Goal: Task Accomplishment & Management: Manage account settings

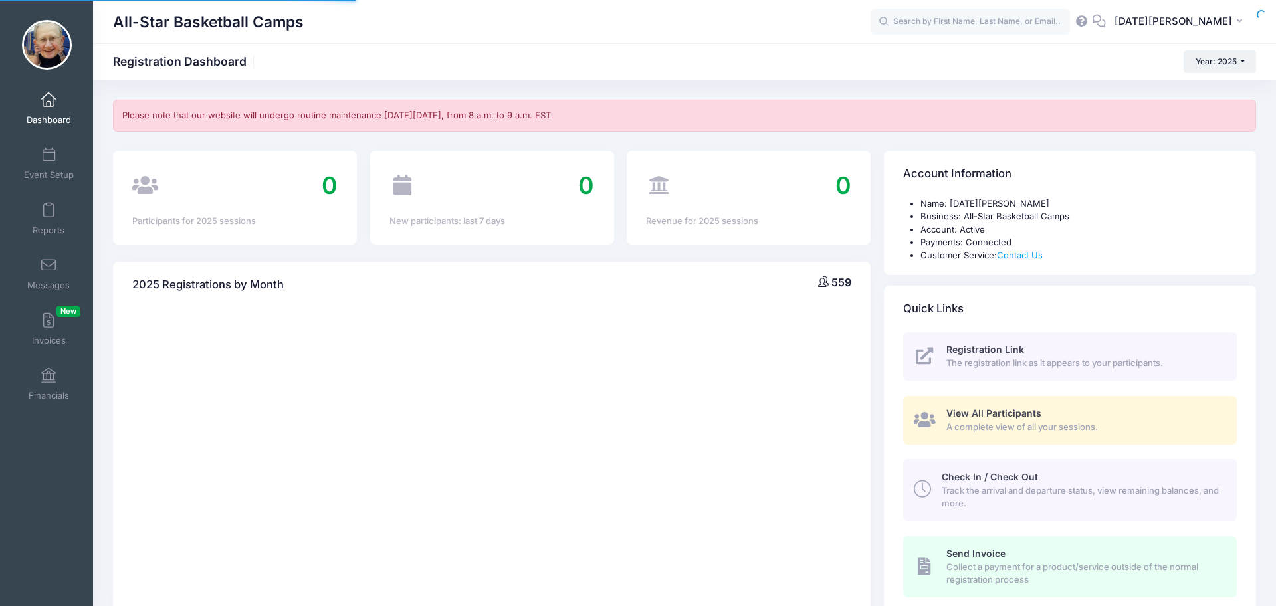
select select
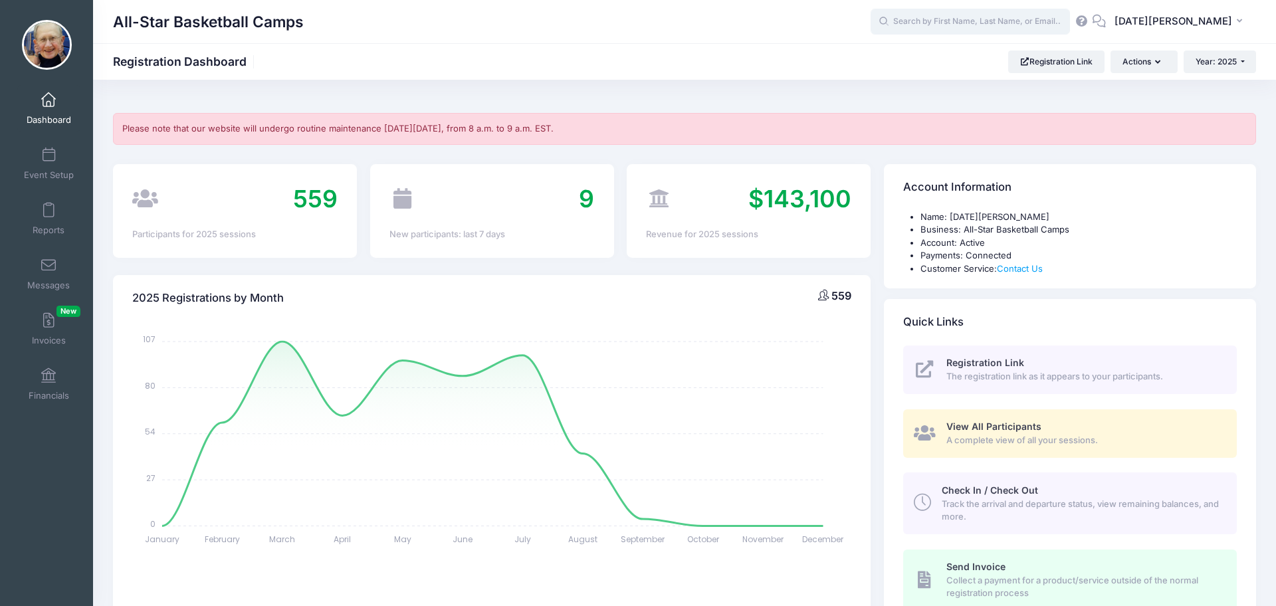
click at [995, 21] on input "text" at bounding box center [969, 22] width 199 height 27
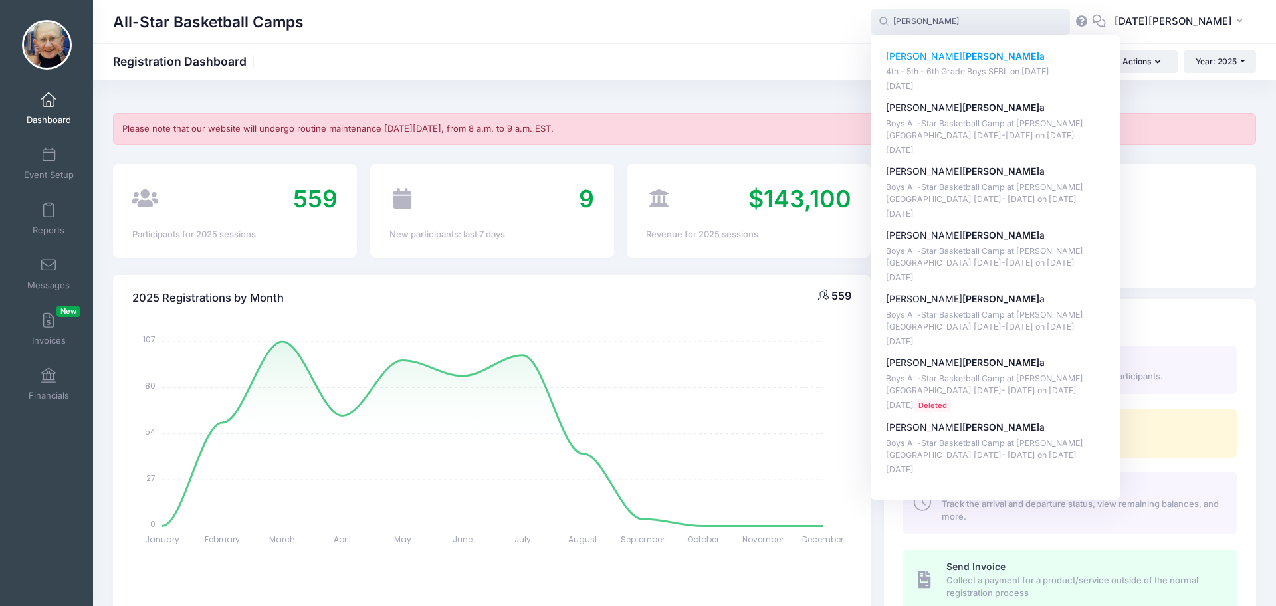
click at [948, 58] on p "Nicholas Calk a" at bounding box center [995, 57] width 219 height 14
type input "Nicholas Calka (4th - 5th - 6th Grade Boys SFBL, Sep-07, 2025)"
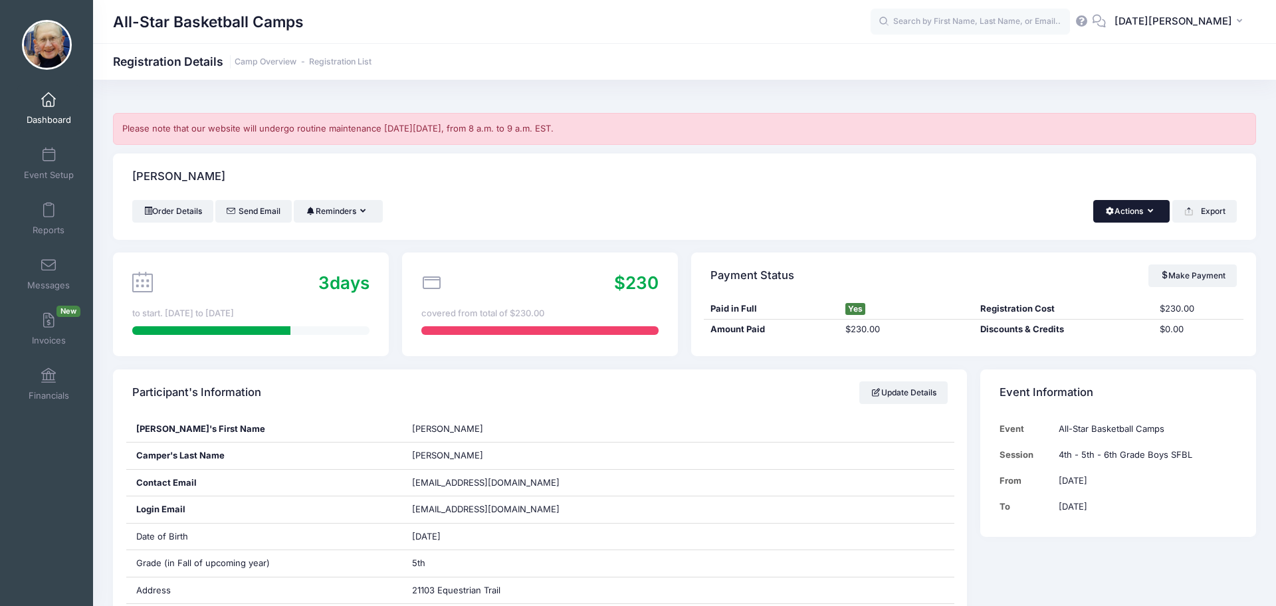
click at [1104, 216] on button "Actions" at bounding box center [1131, 211] width 76 height 23
drag, startPoint x: 1071, startPoint y: 243, endPoint x: 1064, endPoint y: 243, distance: 6.7
click at [1071, 243] on link "Refund" at bounding box center [1086, 243] width 153 height 25
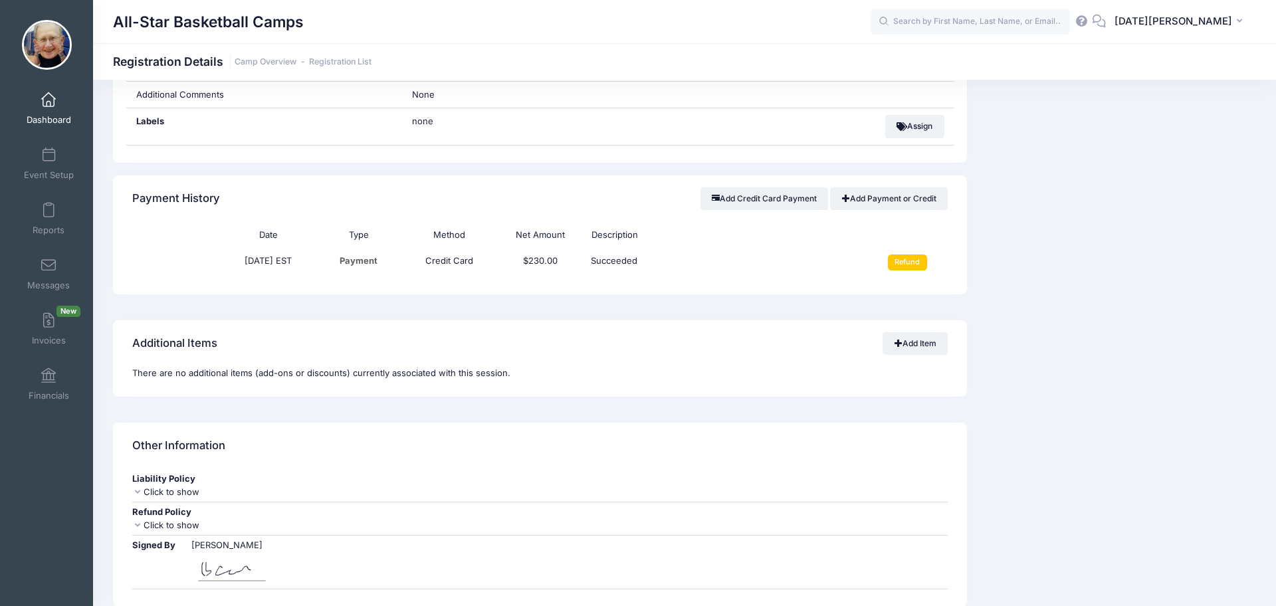
scroll to position [1191, 0]
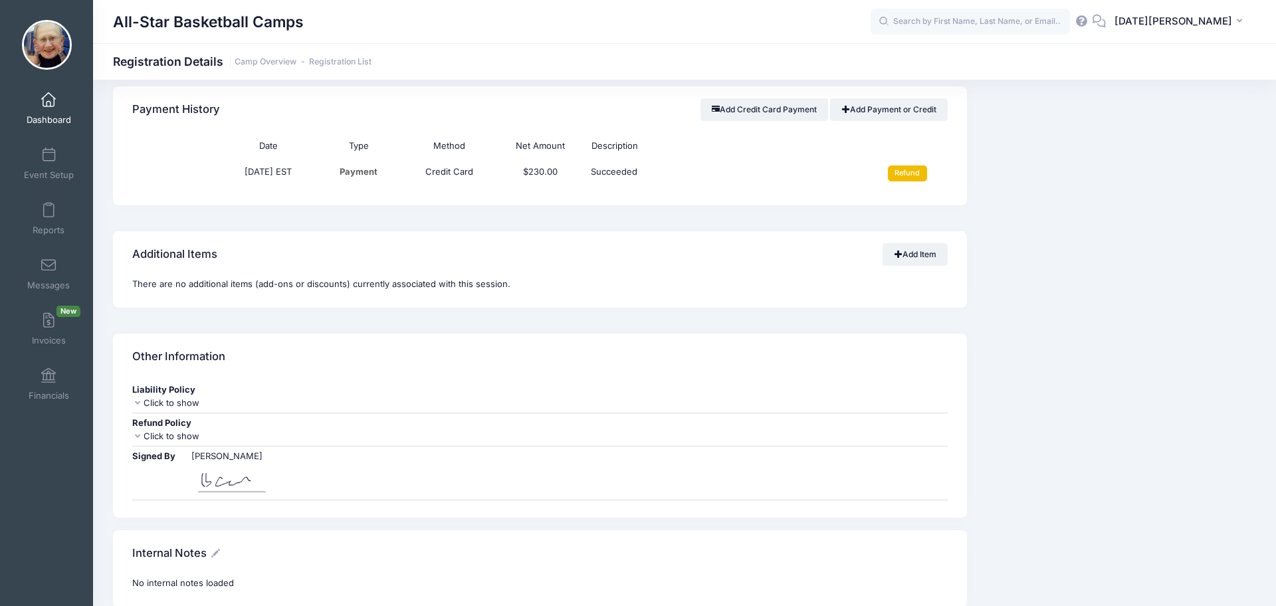
click at [915, 180] on input "Refund" at bounding box center [907, 173] width 39 height 16
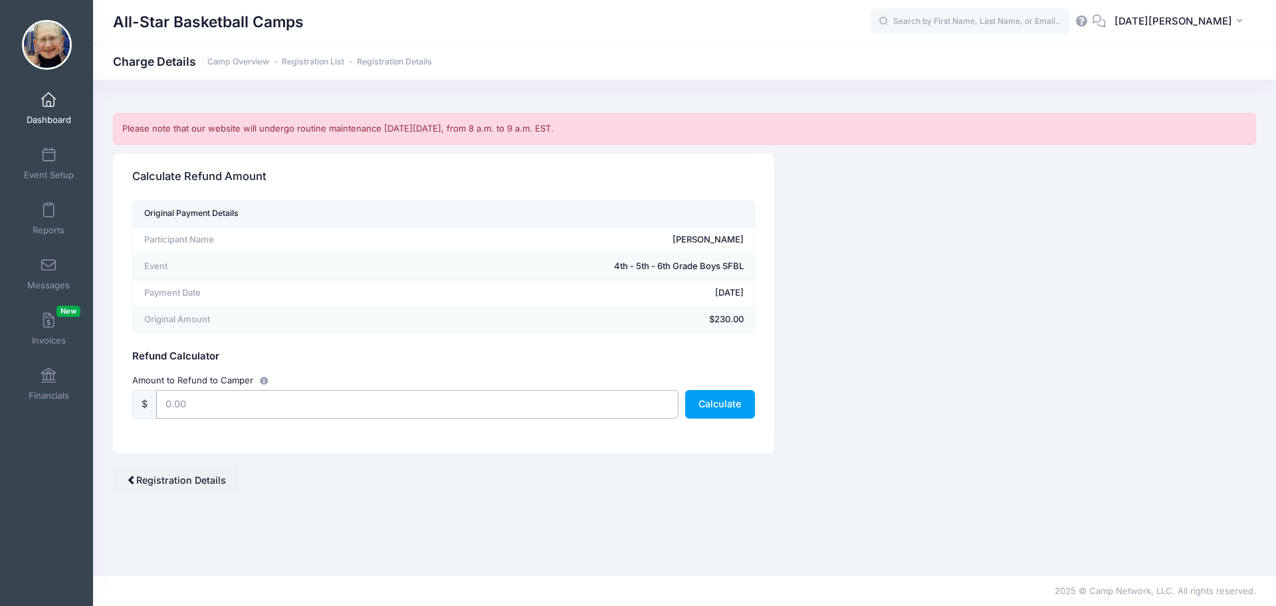
click at [289, 397] on input "text" at bounding box center [417, 404] width 522 height 29
type input "230.0"
click at [726, 411] on button "Calculate" at bounding box center [720, 404] width 70 height 29
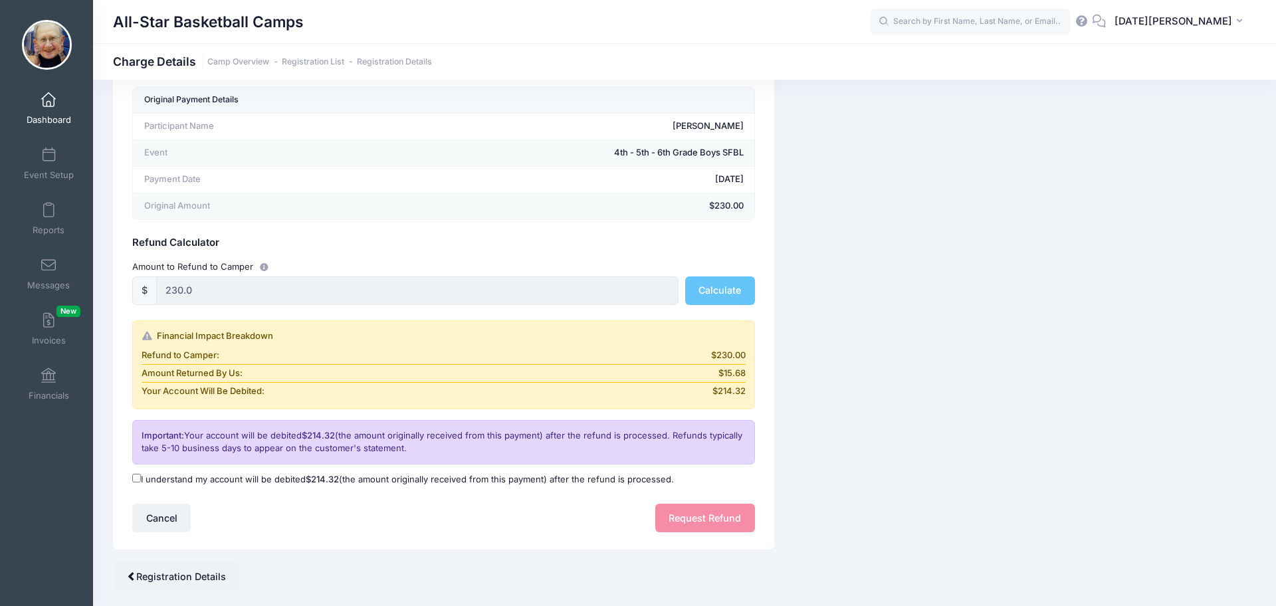
scroll to position [140, 0]
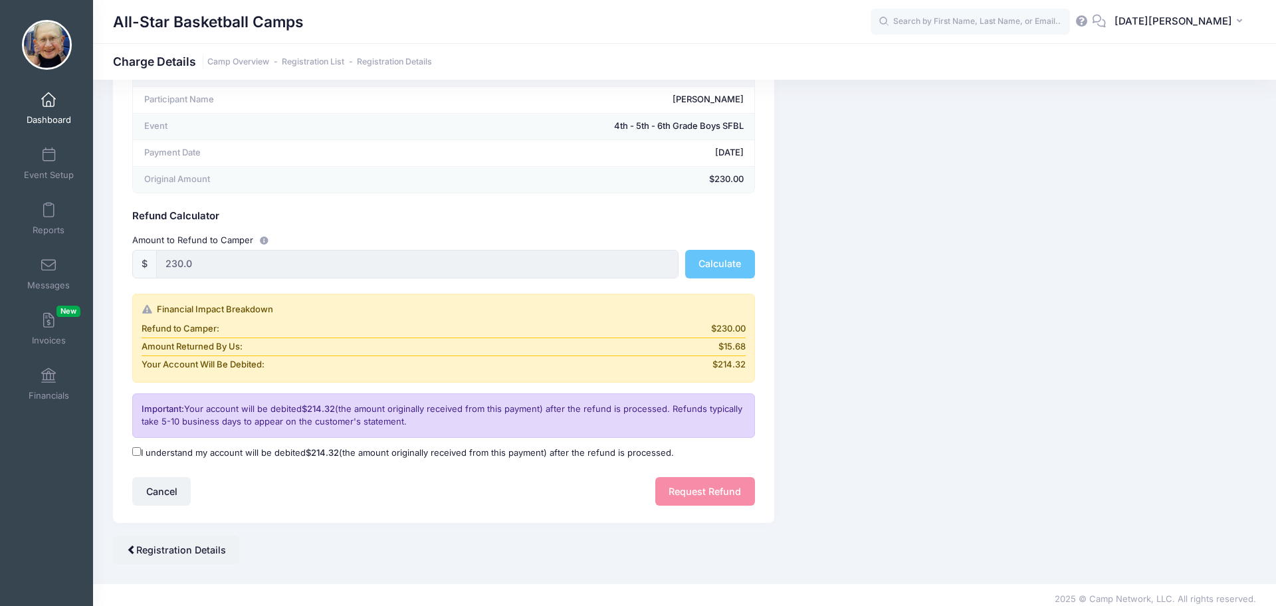
drag, startPoint x: 133, startPoint y: 451, endPoint x: 193, endPoint y: 466, distance: 62.4
click at [136, 451] on input "I understand my account will be debited $214.32 (the amount originally received…" at bounding box center [136, 451] width 9 height 9
checkbox input "true"
click at [708, 494] on button "Request Refund" at bounding box center [705, 491] width 100 height 29
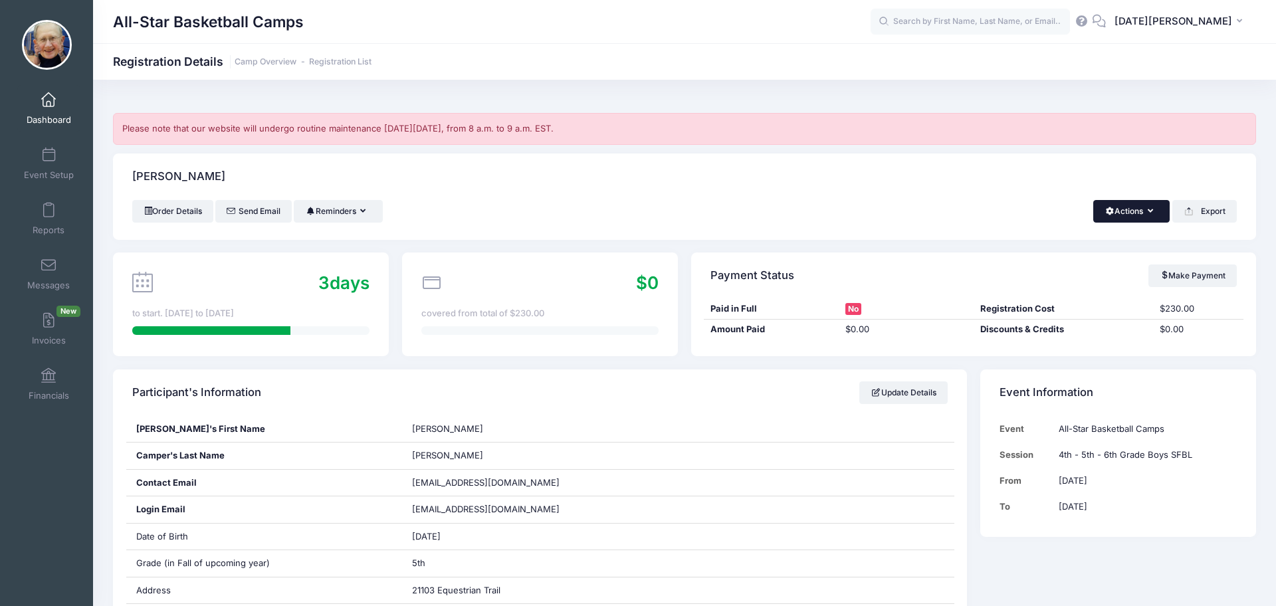
drag, startPoint x: 1140, startPoint y: 202, endPoint x: 1139, endPoint y: 209, distance: 6.8
click at [1140, 203] on button "Actions" at bounding box center [1131, 211] width 76 height 23
click at [1124, 326] on link "Delete" at bounding box center [1086, 334] width 153 height 25
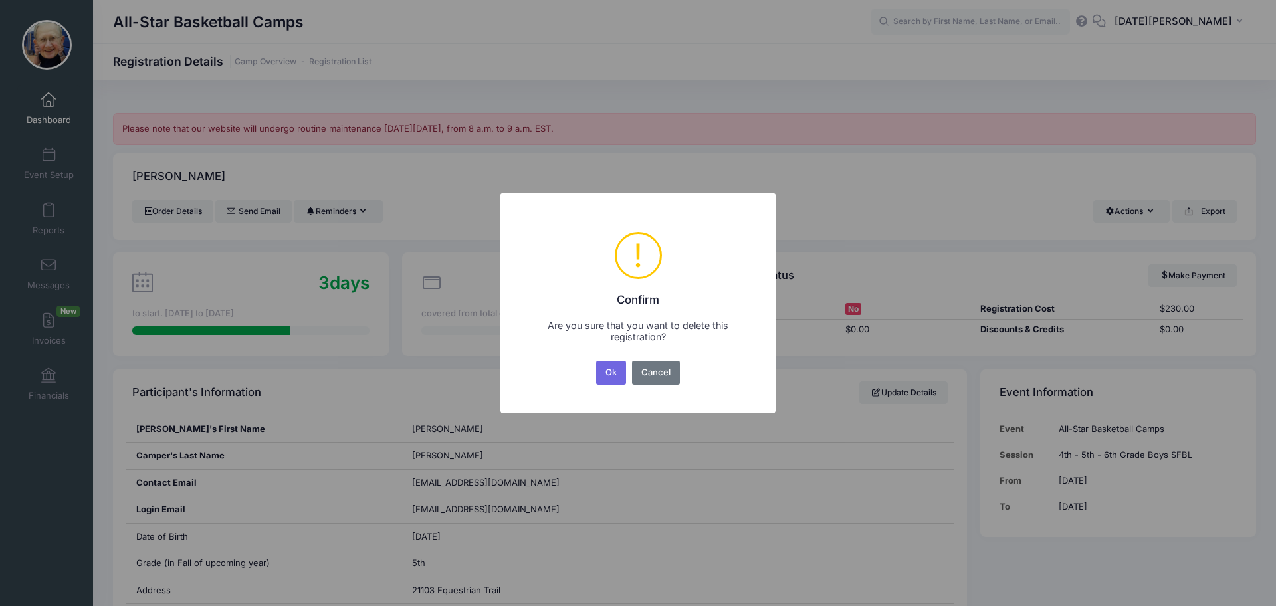
drag, startPoint x: 616, startPoint y: 375, endPoint x: 623, endPoint y: 376, distance: 7.3
click at [617, 375] on button "Ok" at bounding box center [611, 373] width 31 height 24
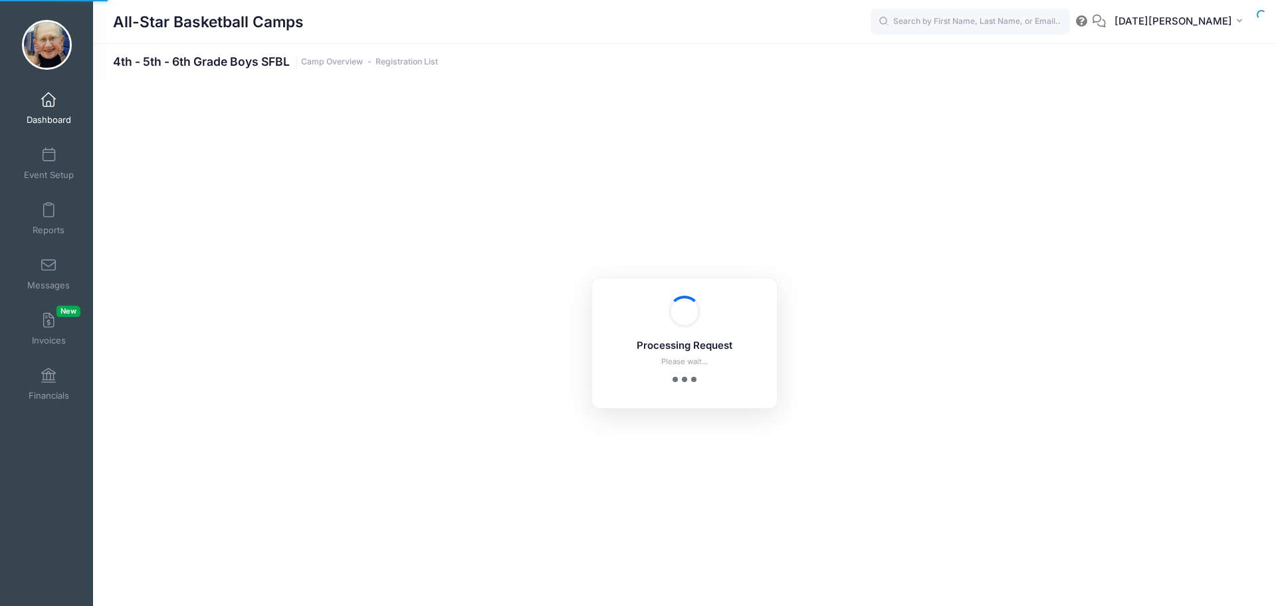
select select "10"
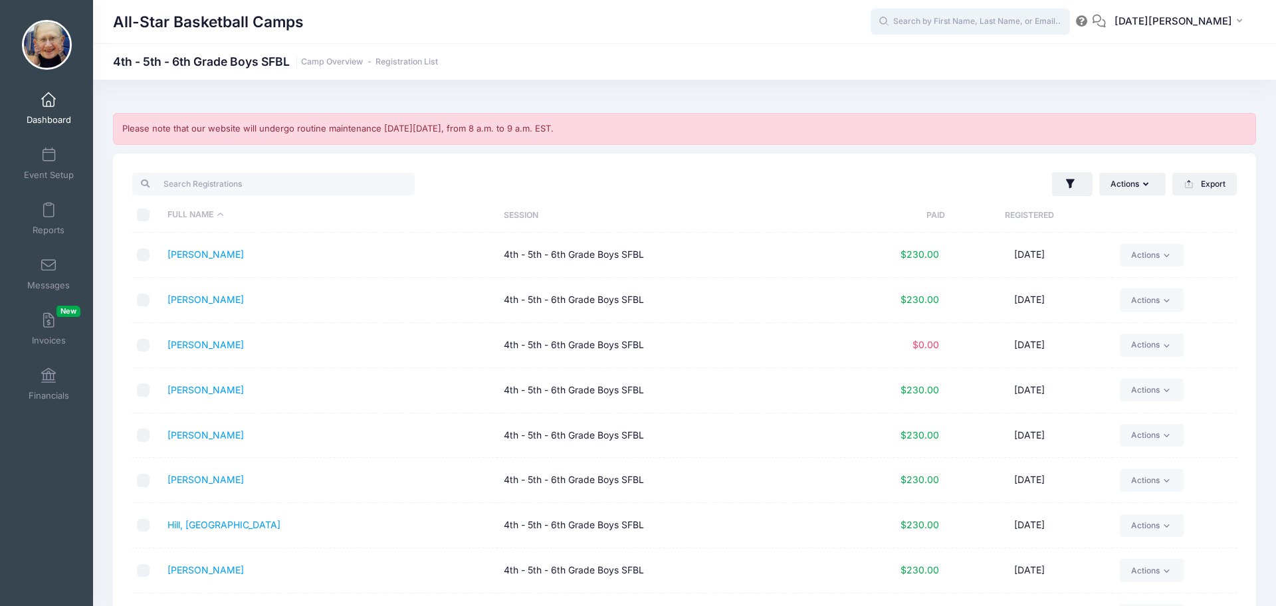
click at [969, 21] on input "text" at bounding box center [969, 22] width 199 height 27
type input "w"
click at [49, 96] on span at bounding box center [49, 100] width 0 height 15
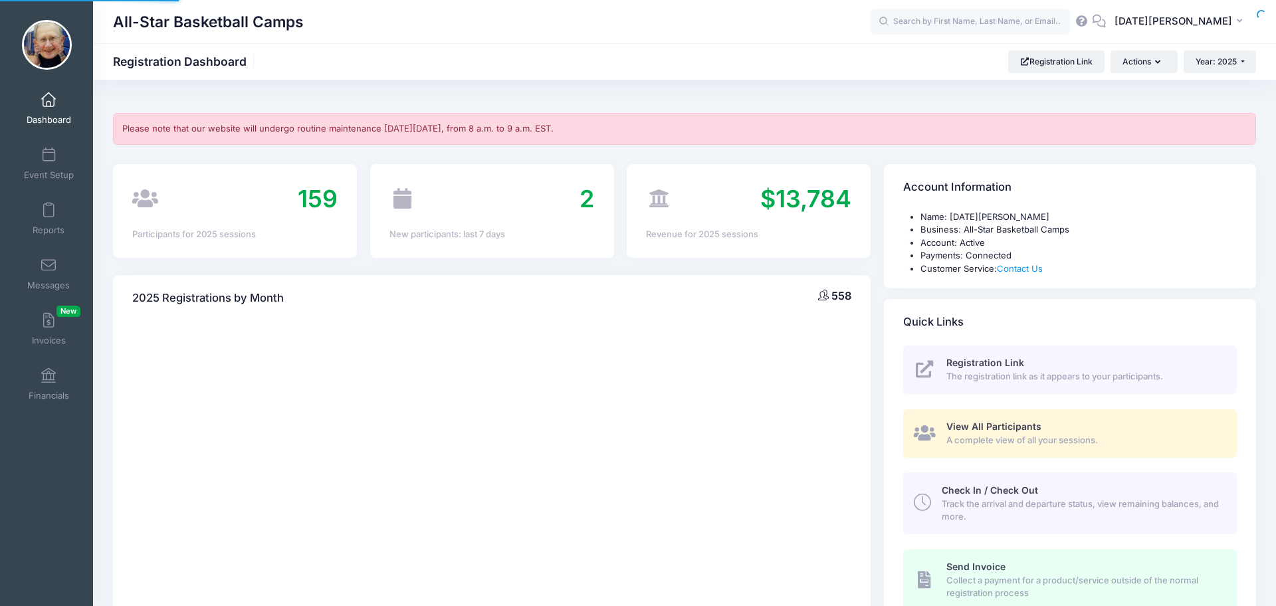
select select
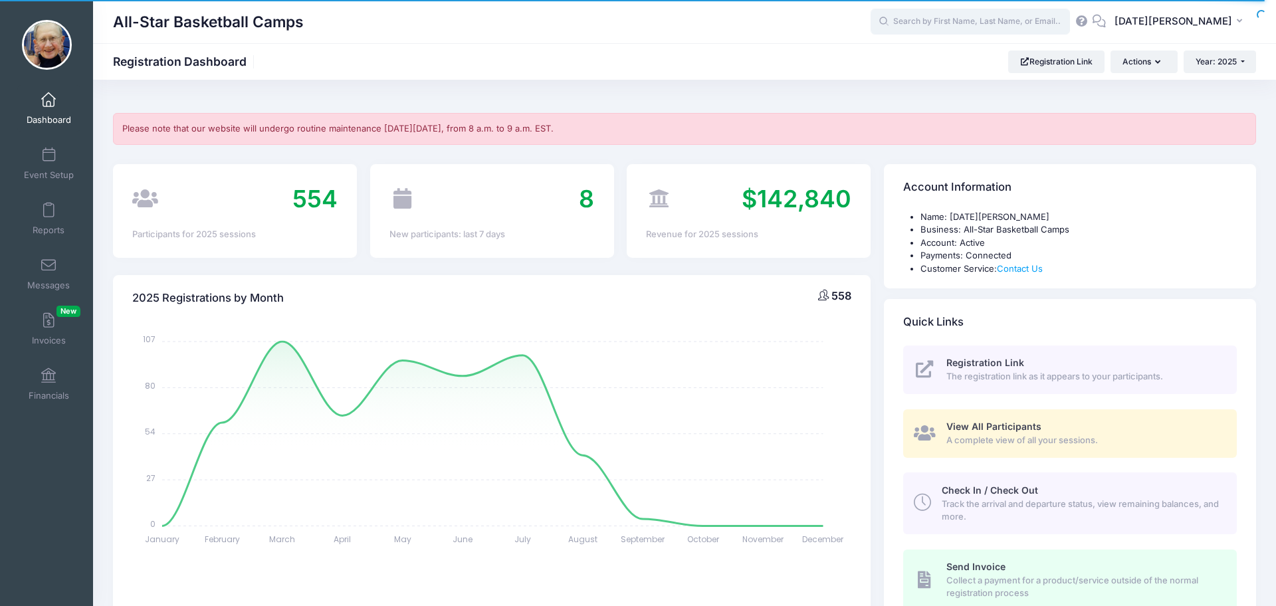
click at [985, 18] on input "text" at bounding box center [969, 22] width 199 height 27
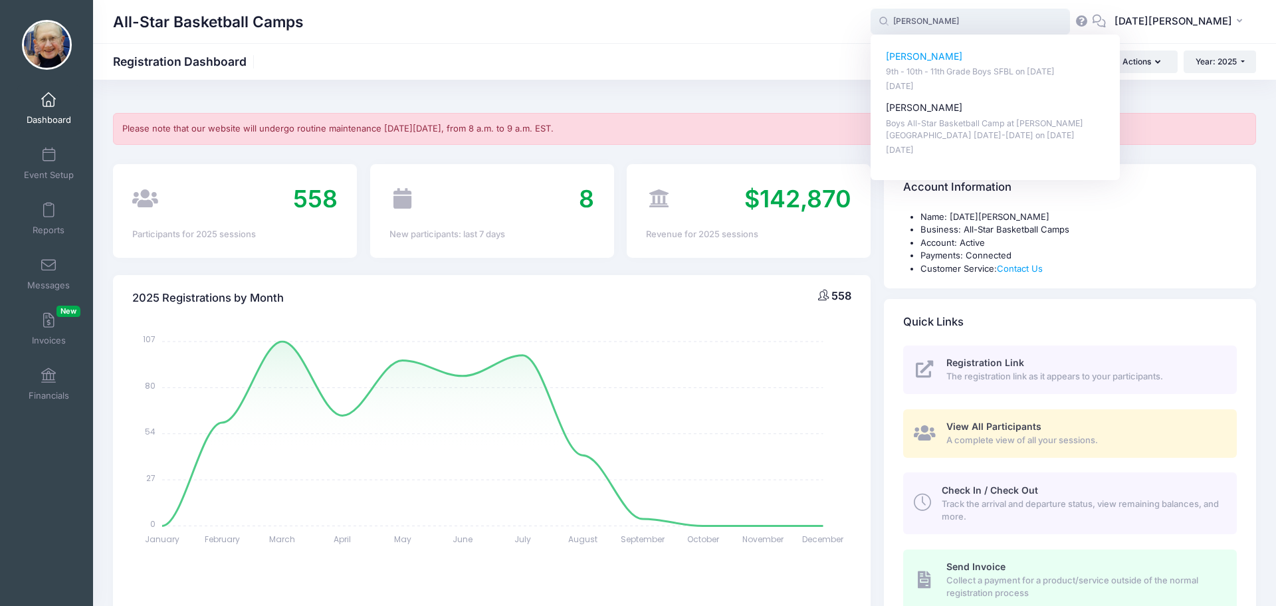
click at [969, 58] on p "Zachary Olech" at bounding box center [995, 57] width 219 height 14
type input "Zachary Olech (9th - 10th - 11th Grade Boys SFBL, Sep-07, 2025)"
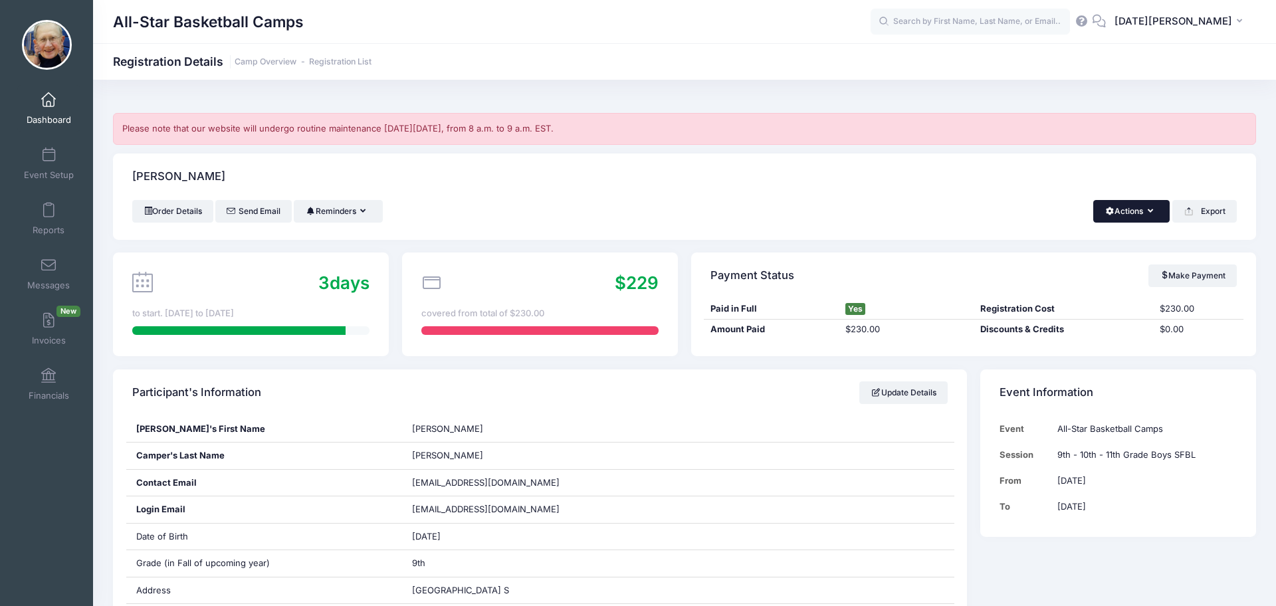
click at [1140, 211] on button "Actions" at bounding box center [1131, 211] width 76 height 23
click at [1058, 245] on link "Refund" at bounding box center [1086, 243] width 153 height 25
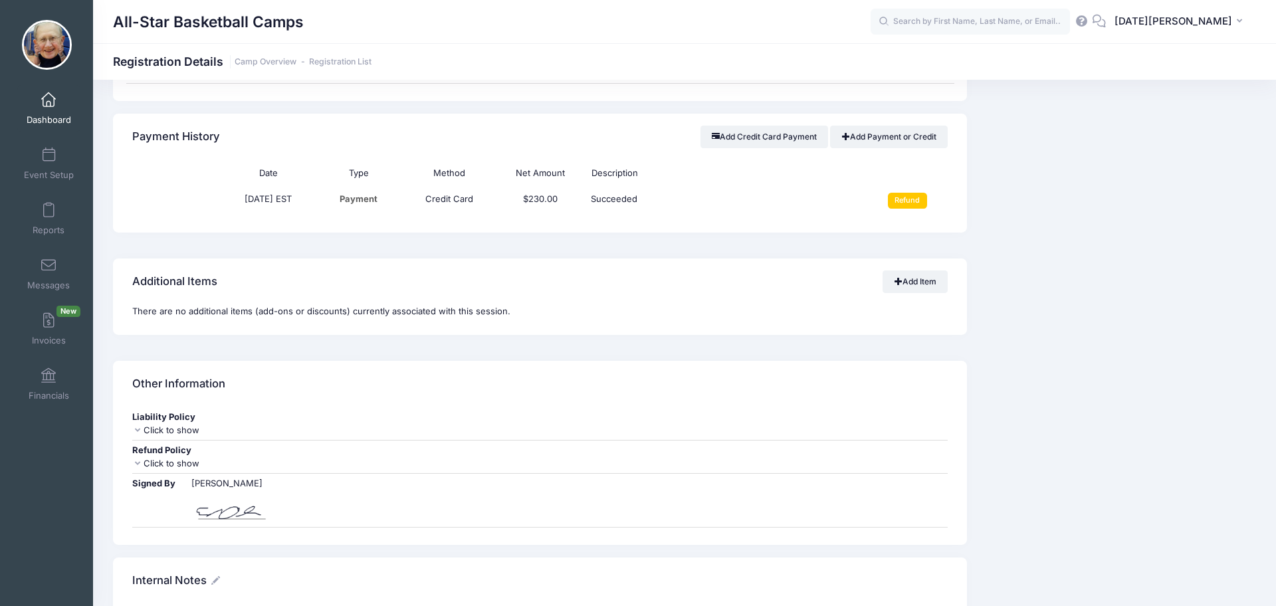
scroll to position [1191, 0]
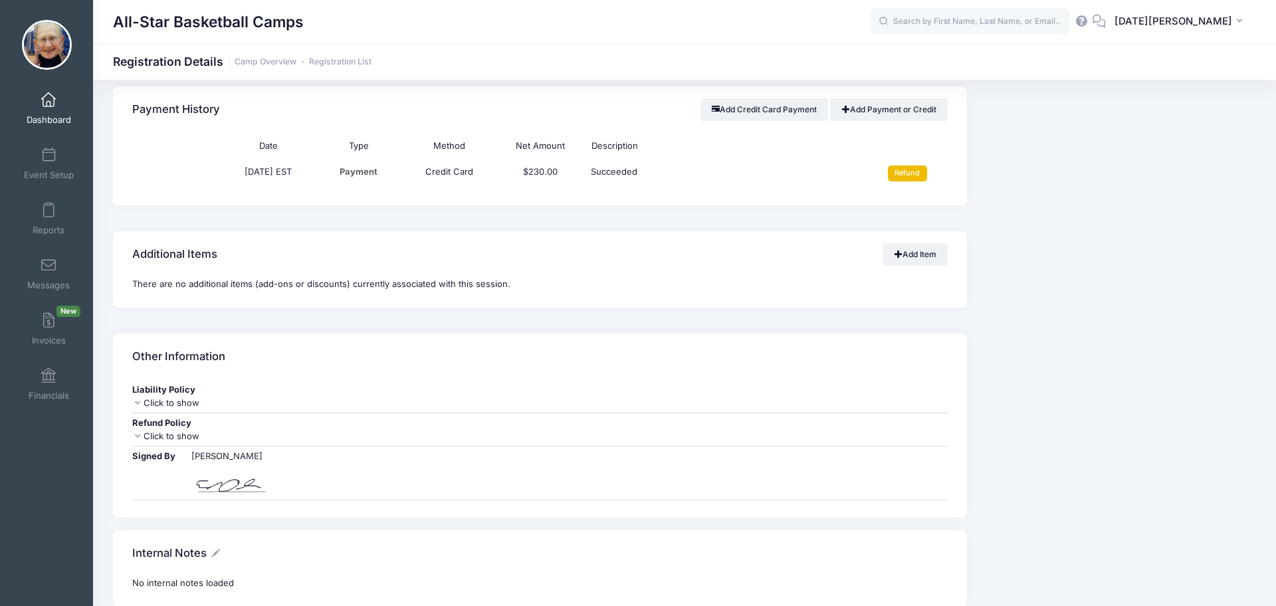
click at [907, 176] on input "Refund" at bounding box center [907, 173] width 39 height 16
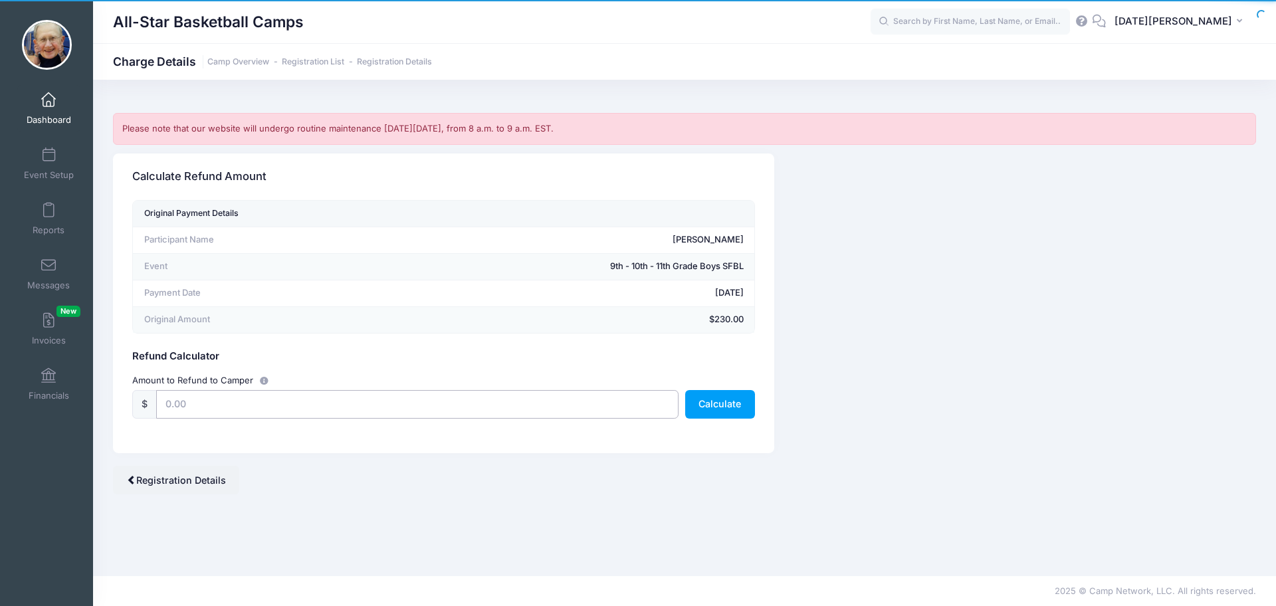
click at [426, 404] on input "text" at bounding box center [417, 404] width 522 height 29
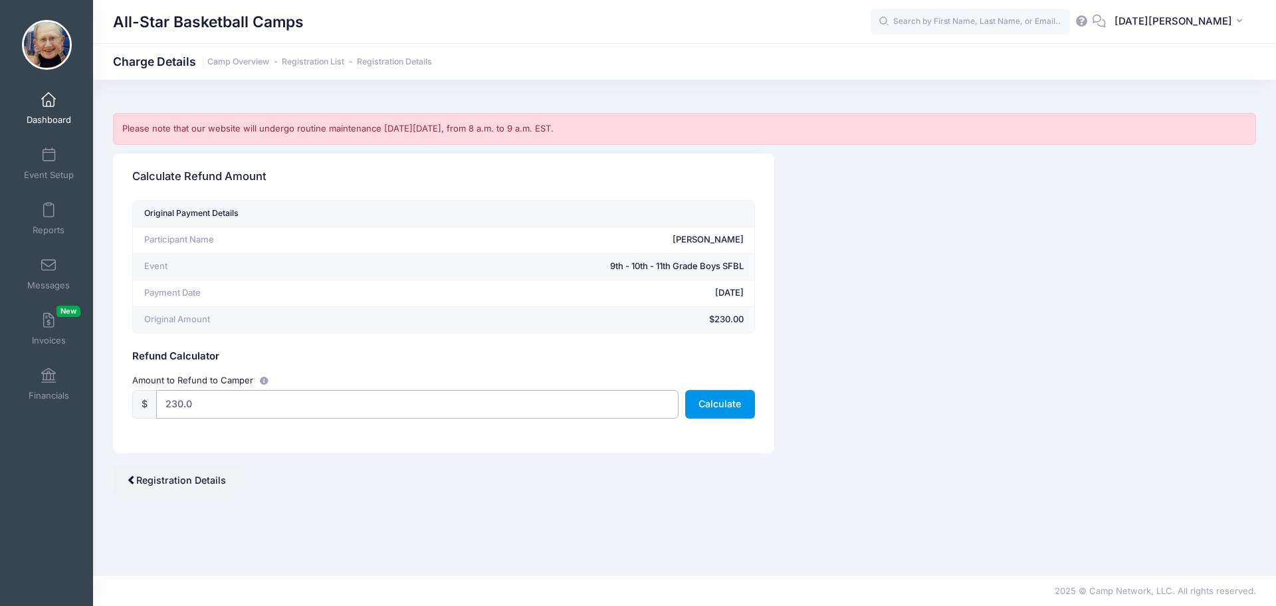
type input "230.0"
click at [702, 407] on button "Calculate" at bounding box center [720, 404] width 70 height 29
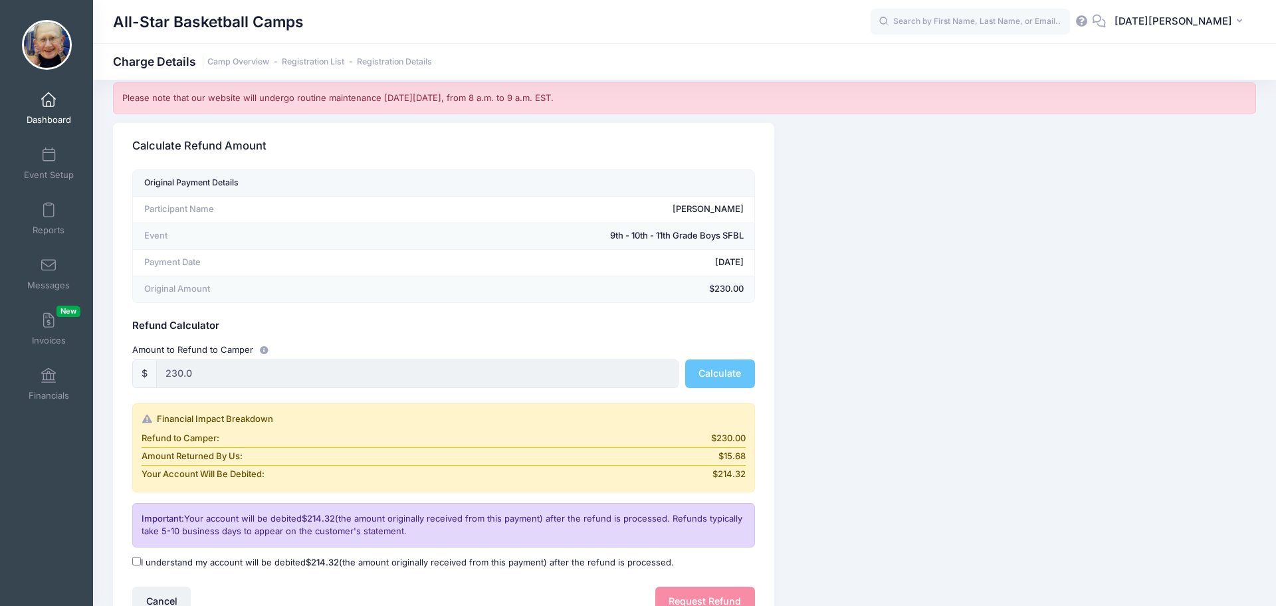
scroll to position [149, 0]
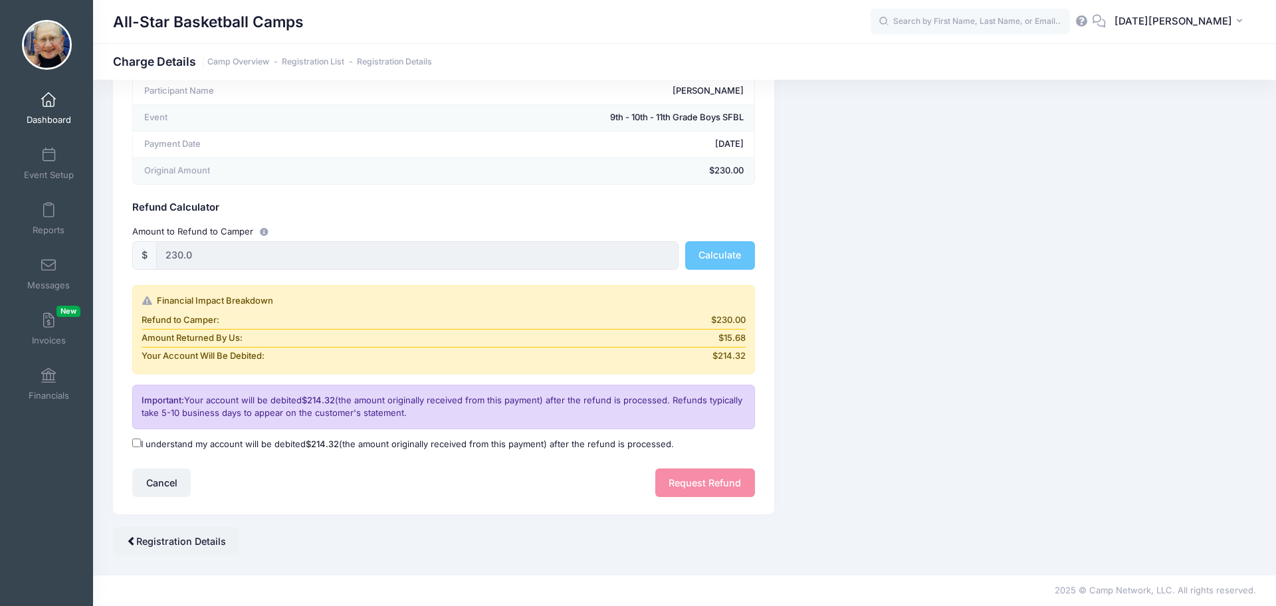
click at [136, 446] on input "I understand my account will be debited $214.32 (the amount originally received…" at bounding box center [136, 443] width 9 height 9
checkbox input "true"
click at [680, 489] on button "Request Refund" at bounding box center [705, 482] width 100 height 29
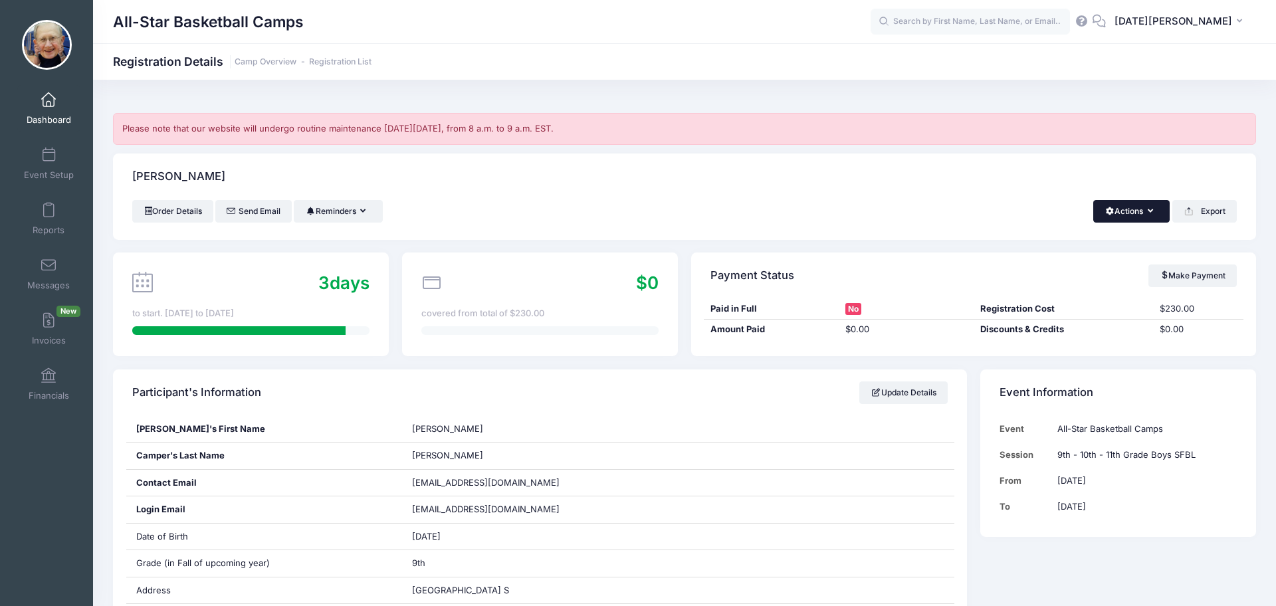
click at [1132, 215] on button "Actions" at bounding box center [1131, 211] width 76 height 23
click at [1080, 334] on link "Delete" at bounding box center [1086, 334] width 153 height 25
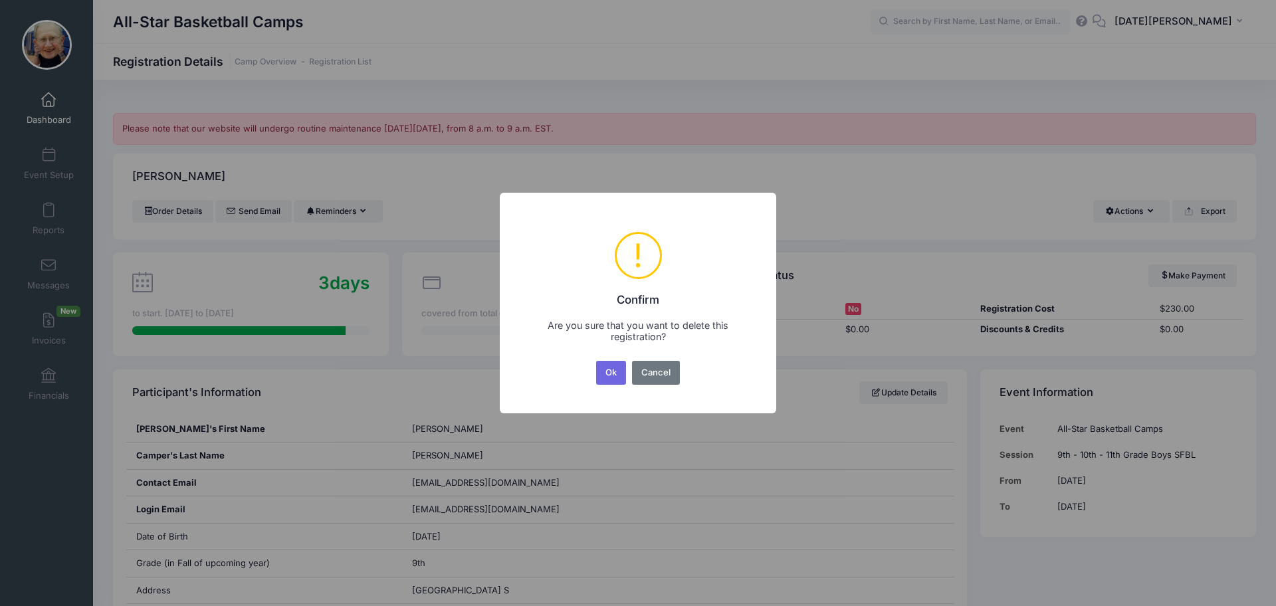
click at [619, 377] on button "Ok" at bounding box center [611, 373] width 31 height 24
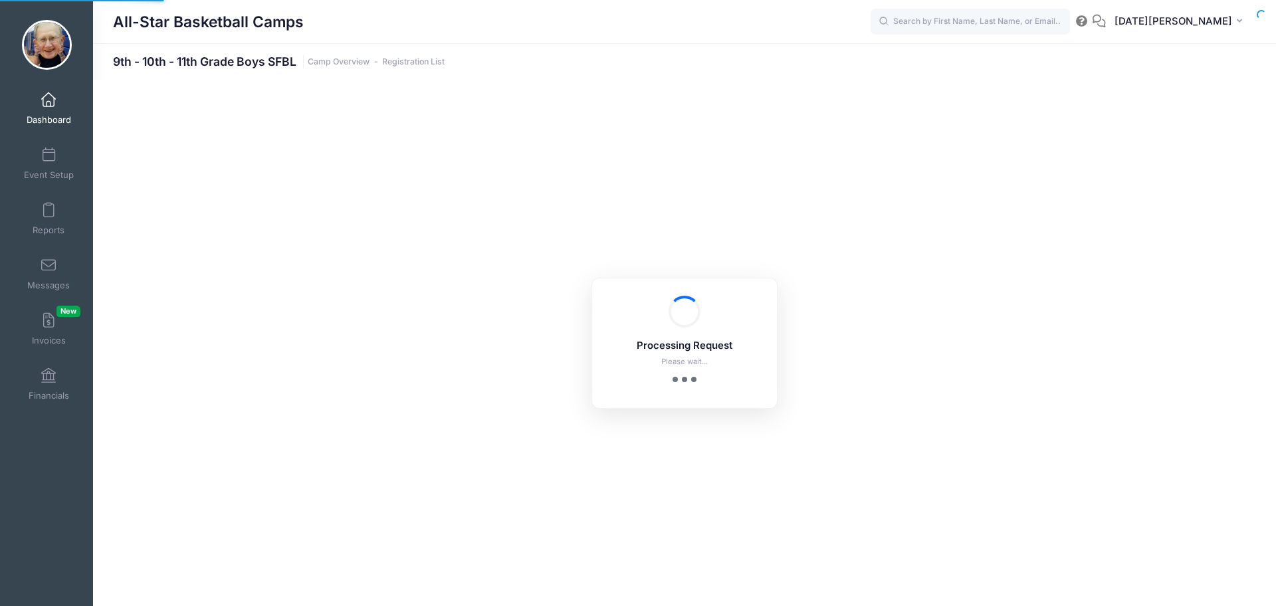
select select "10"
